Goal: Check status

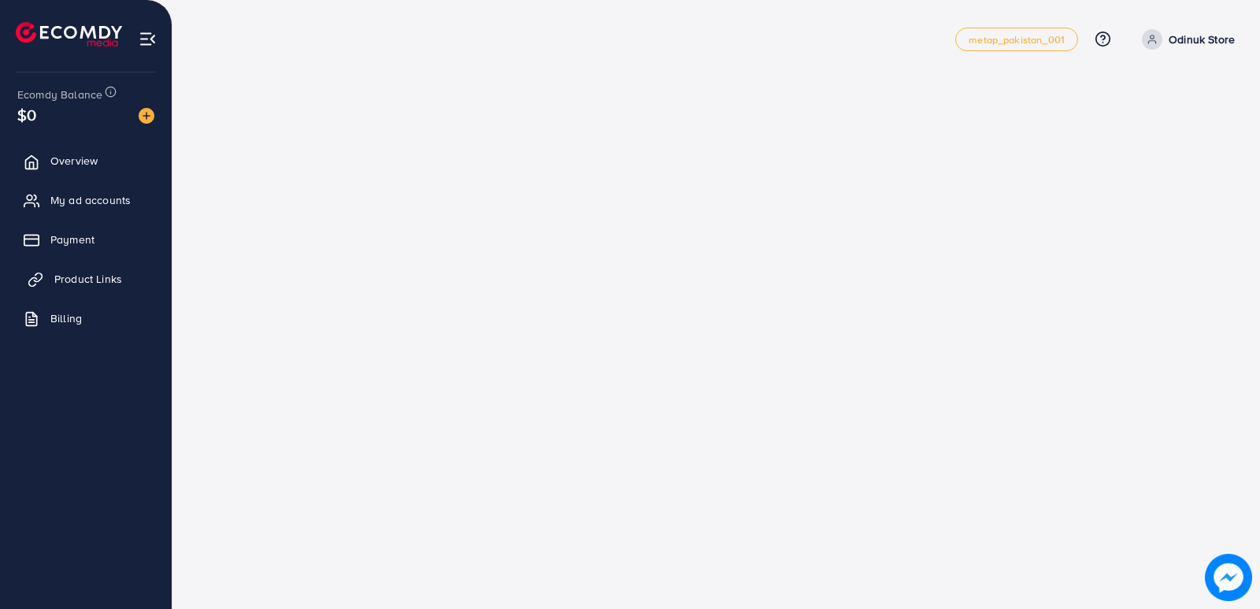
click at [87, 277] on span "Product Links" at bounding box center [88, 279] width 68 height 16
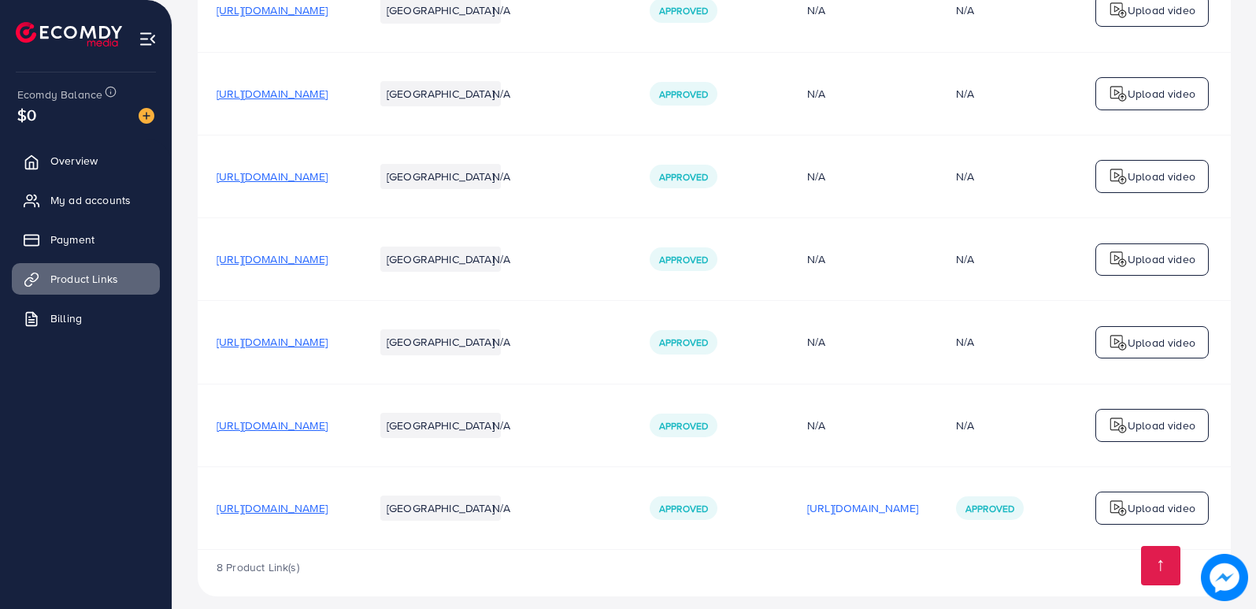
scroll to position [693, 0]
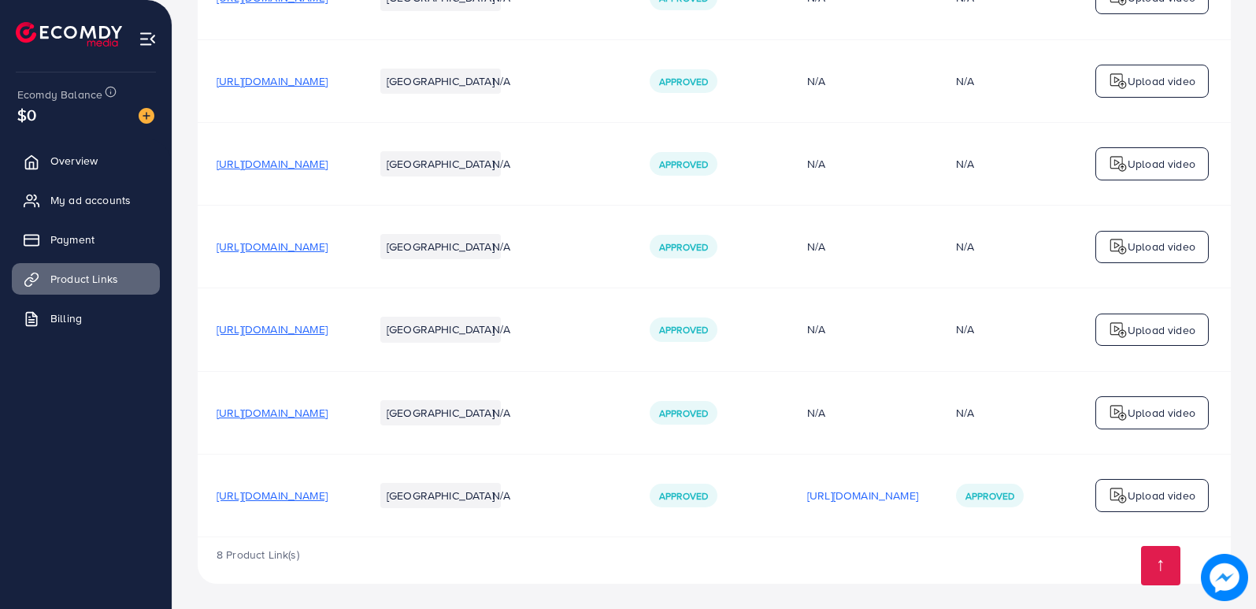
click at [327, 494] on span "[URL][DOMAIN_NAME]" at bounding box center [271, 495] width 111 height 16
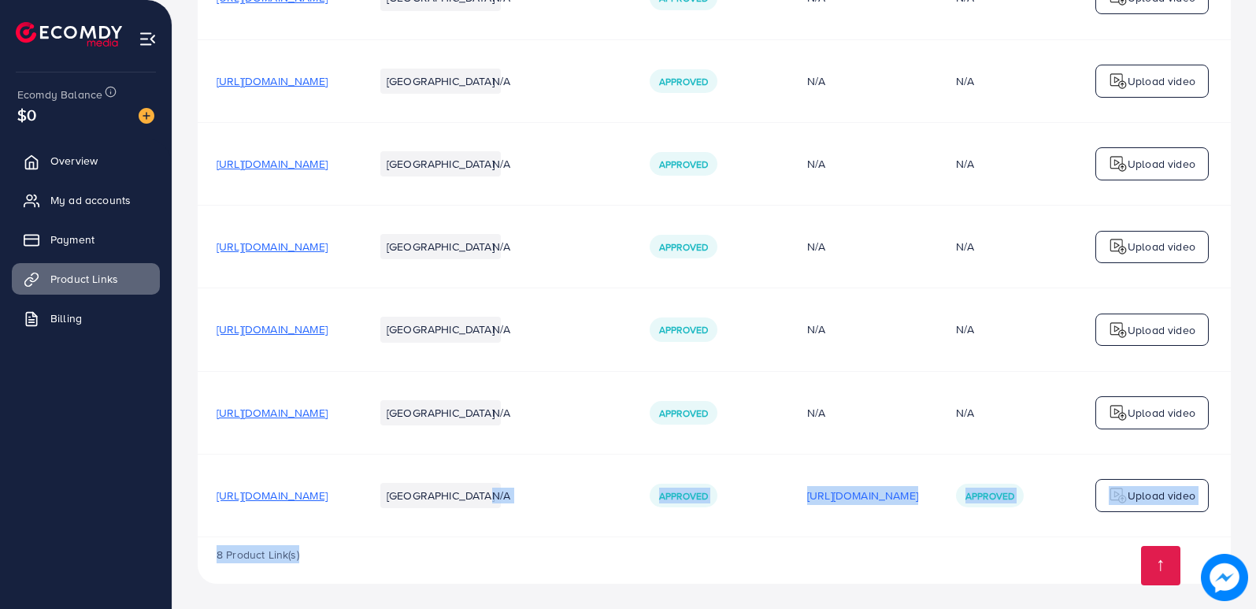
drag, startPoint x: 582, startPoint y: 533, endPoint x: 815, endPoint y: 543, distance: 233.2
click at [815, 543] on div "Product URLs Target markets Reason rejected Status Product video Status video A…" at bounding box center [714, 47] width 1033 height 1071
click at [816, 543] on div "8 Product Link(s)" at bounding box center [714, 560] width 1033 height 46
click at [773, 546] on div "8 Product Link(s)" at bounding box center [714, 560] width 1033 height 46
drag, startPoint x: 478, startPoint y: 533, endPoint x: 756, endPoint y: 547, distance: 278.3
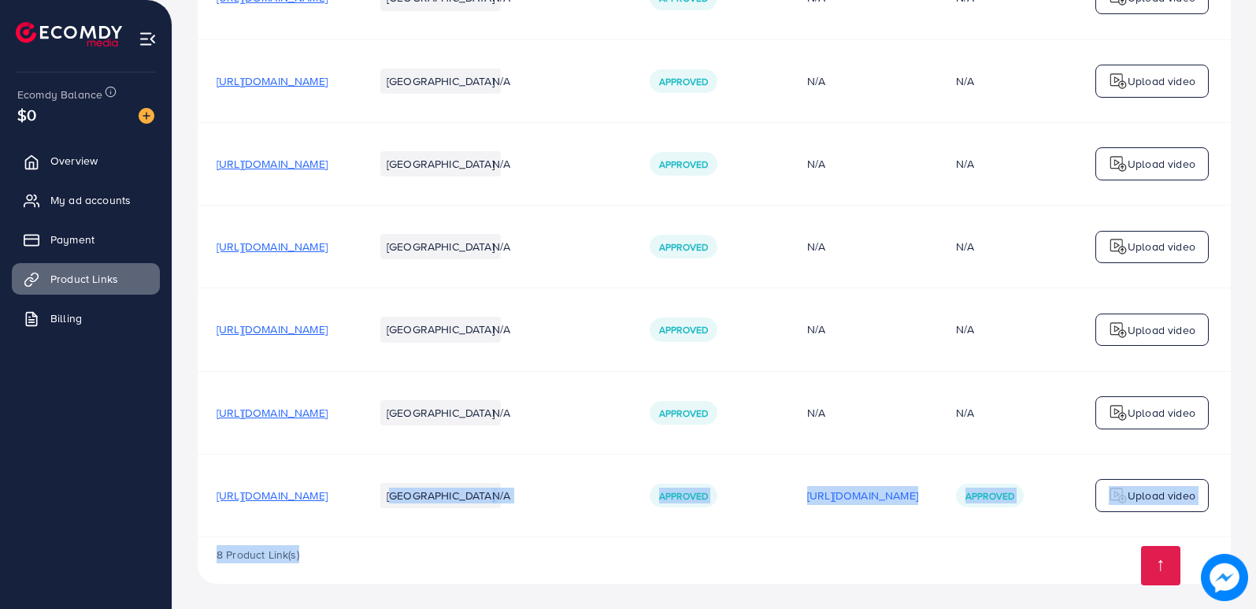
click at [756, 547] on div "Product URLs Target markets Reason rejected Status Product video Status video A…" at bounding box center [714, 47] width 1033 height 1071
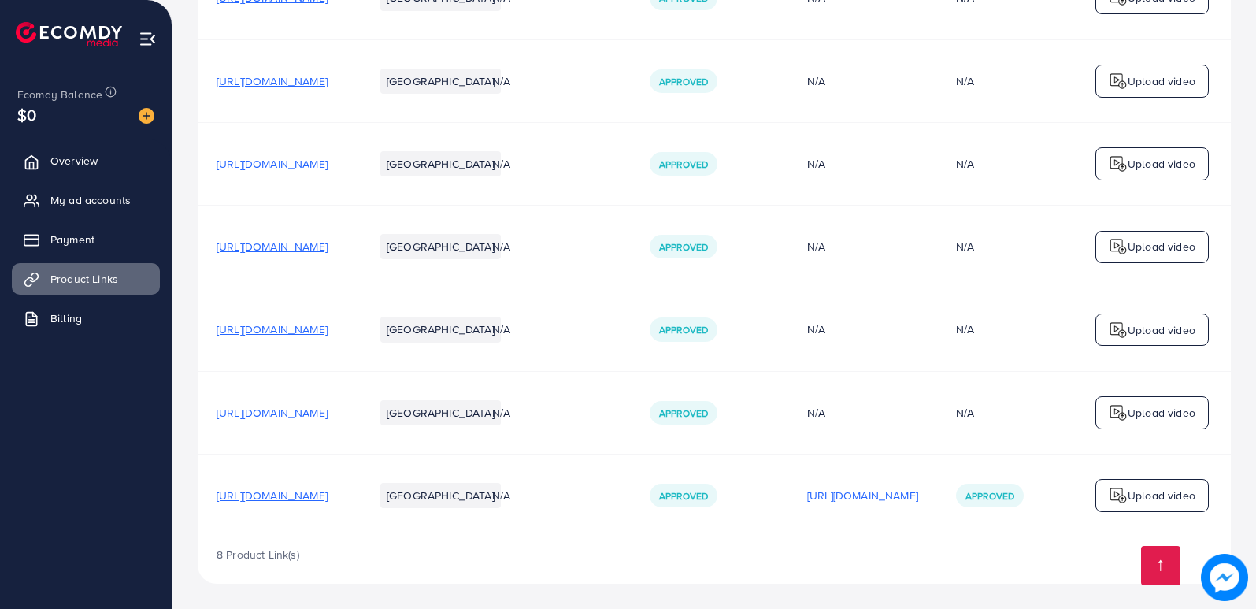
click at [323, 493] on span "[URL][DOMAIN_NAME]" at bounding box center [271, 495] width 111 height 16
click at [918, 490] on p "[URL][DOMAIN_NAME]" at bounding box center [862, 495] width 111 height 19
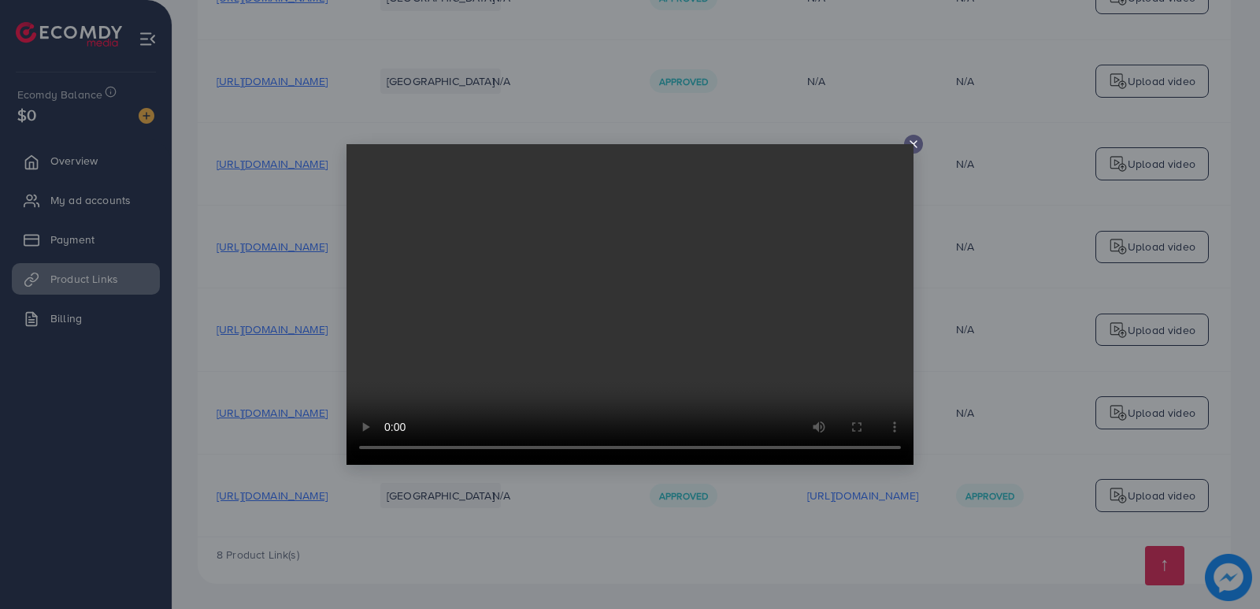
click at [906, 141] on div at bounding box center [913, 144] width 19 height 19
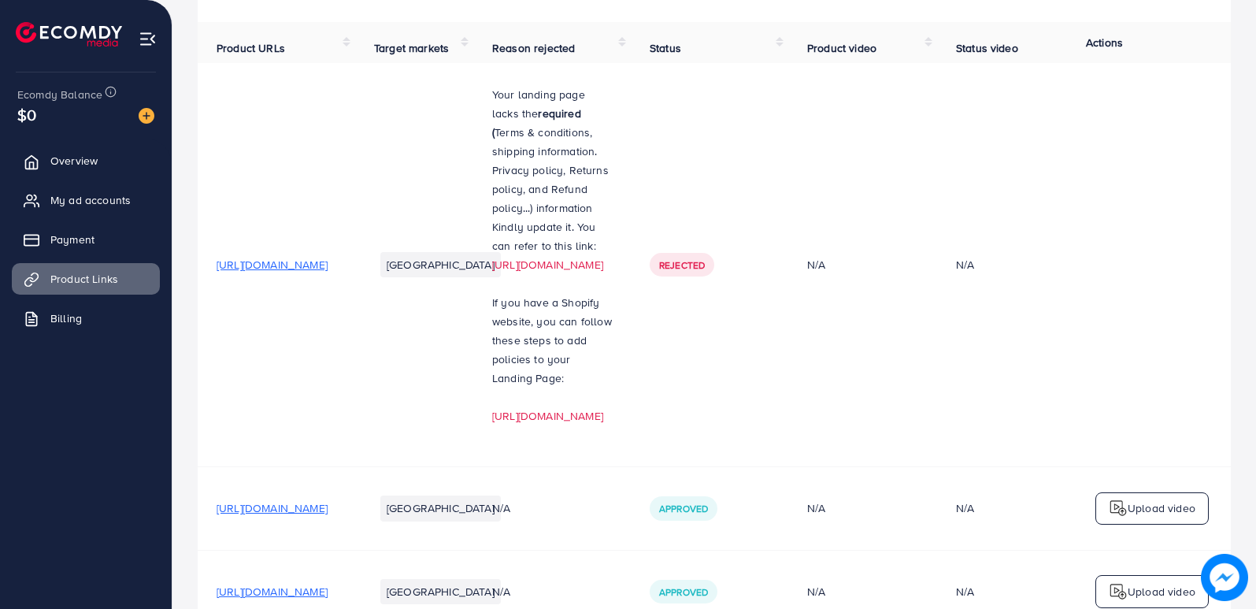
scroll to position [157, 0]
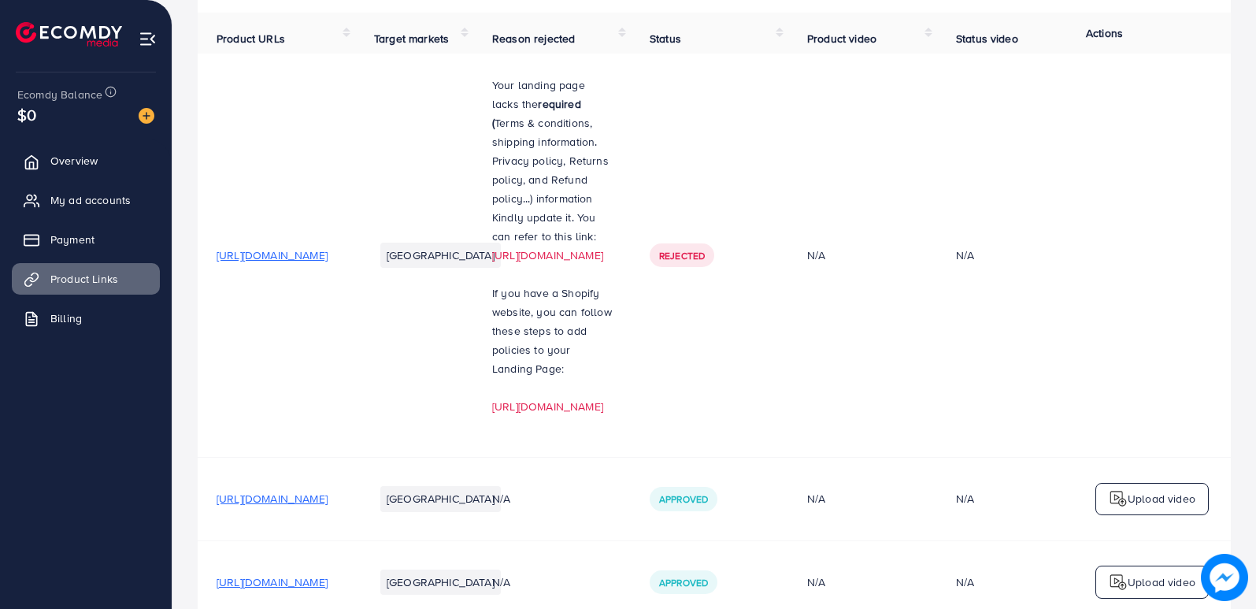
click at [1204, 157] on td at bounding box center [1151, 256] width 157 height 404
drag, startPoint x: 1204, startPoint y: 157, endPoint x: 1199, endPoint y: 106, distance: 50.7
click at [1199, 106] on td at bounding box center [1151, 256] width 157 height 404
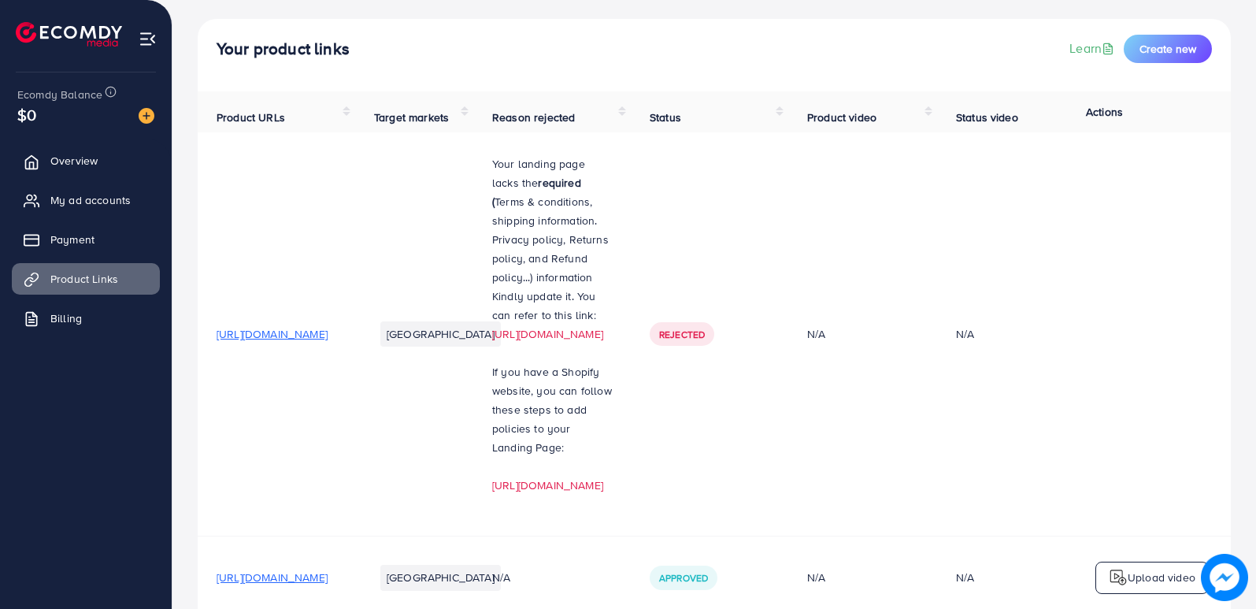
scroll to position [0, 0]
